Goal: Book appointment/travel/reservation

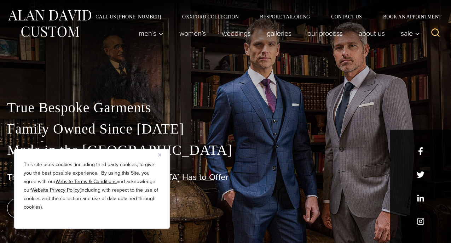
click at [160, 152] on button "Close" at bounding box center [162, 154] width 8 height 8
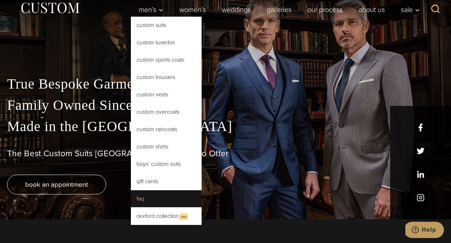
scroll to position [22, 0]
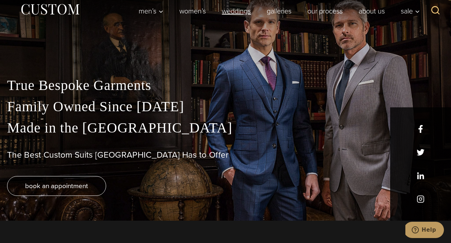
click at [237, 16] on link "weddings" at bounding box center [236, 11] width 45 height 14
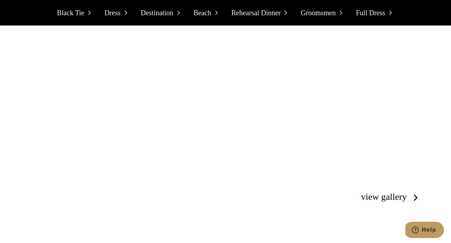
scroll to position [1171, 0]
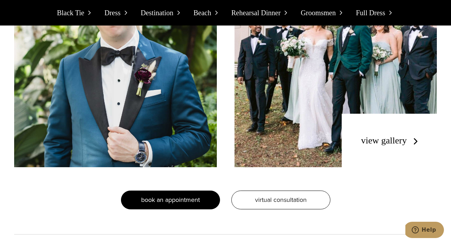
click at [186, 195] on span "Book an appointment" at bounding box center [170, 199] width 59 height 9
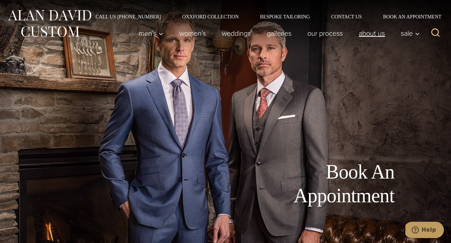
click at [376, 31] on link "About Us" at bounding box center [372, 33] width 42 height 14
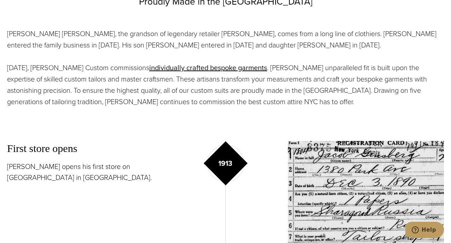
scroll to position [338, 0]
